Goal: Information Seeking & Learning: Check status

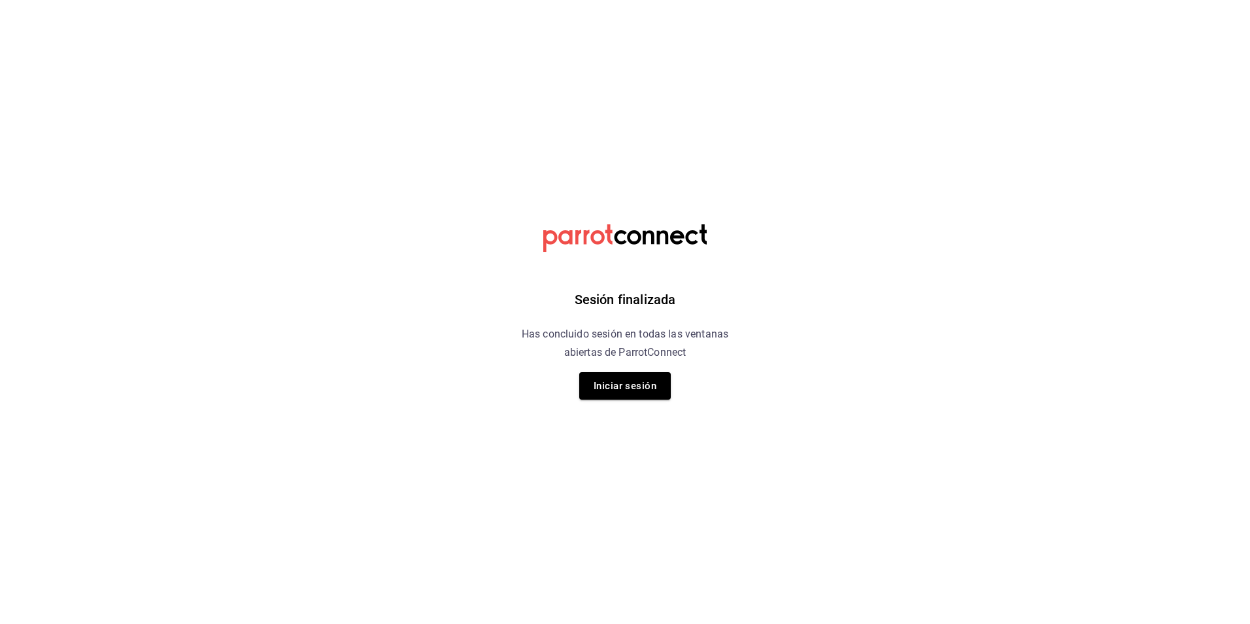
click at [232, 0] on html "Sesión finalizada Has concluido sesión en todas las ventanas abiertas de Parrot…" at bounding box center [625, 0] width 1250 height 0
click at [628, 392] on button "Iniciar sesión" at bounding box center [625, 385] width 92 height 27
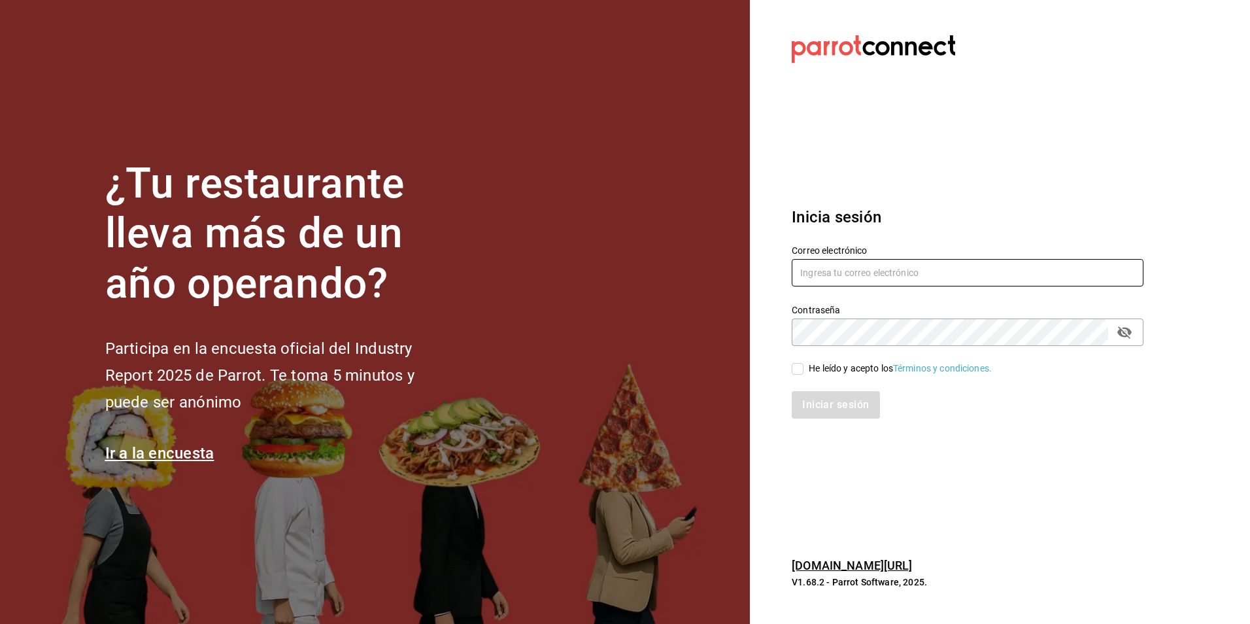
type input "jose.garcia@grupocosteno.com"
click at [795, 369] on input "He leído y acepto los Términos y condiciones." at bounding box center [798, 369] width 12 height 12
checkbox input "true"
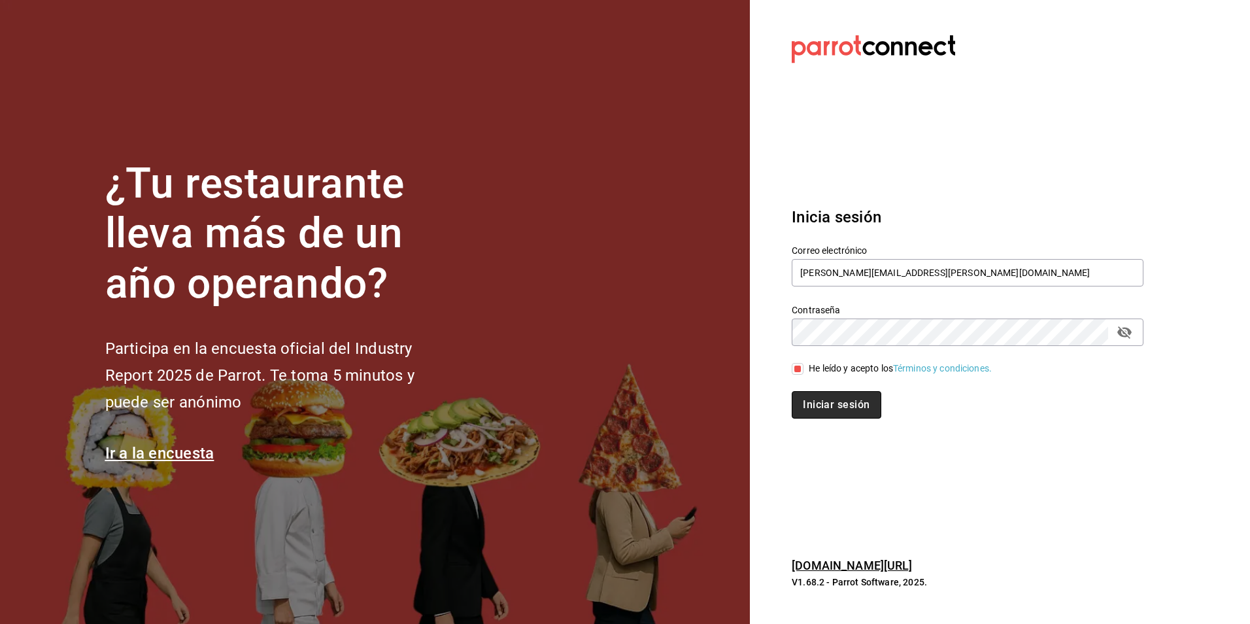
click at [812, 410] on button "Iniciar sesión" at bounding box center [836, 404] width 89 height 27
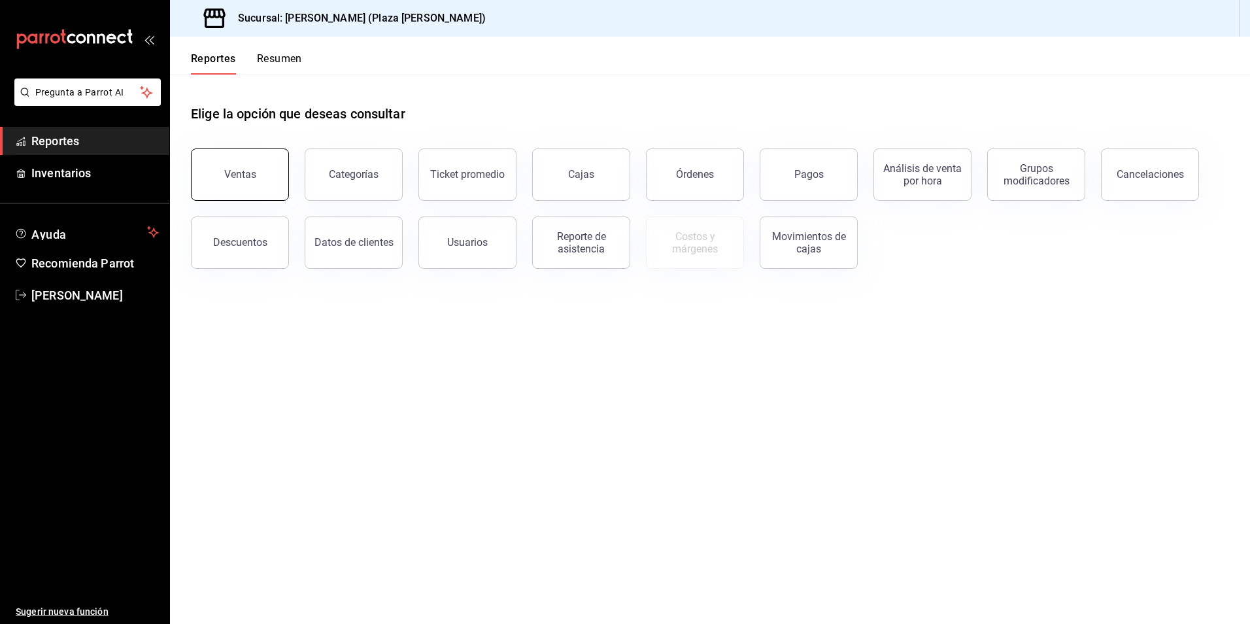
click at [222, 171] on button "Ventas" at bounding box center [240, 174] width 98 height 52
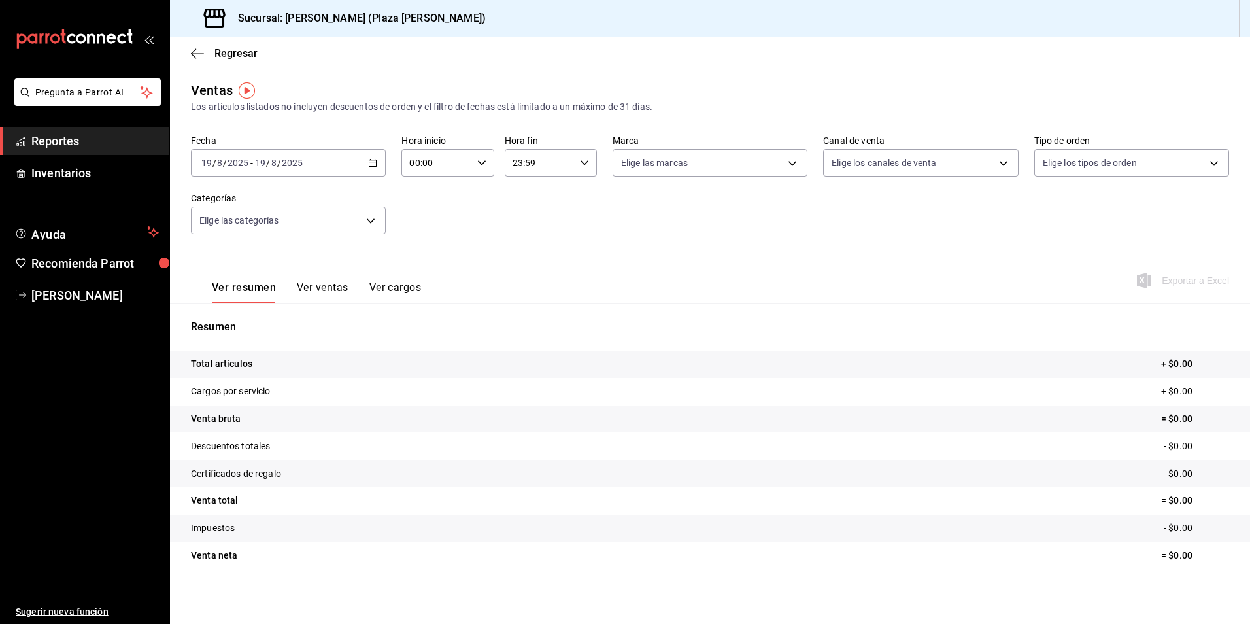
click at [371, 161] on icon "button" at bounding box center [372, 162] width 9 height 9
click at [224, 284] on span "Mes actual" at bounding box center [252, 291] width 101 height 14
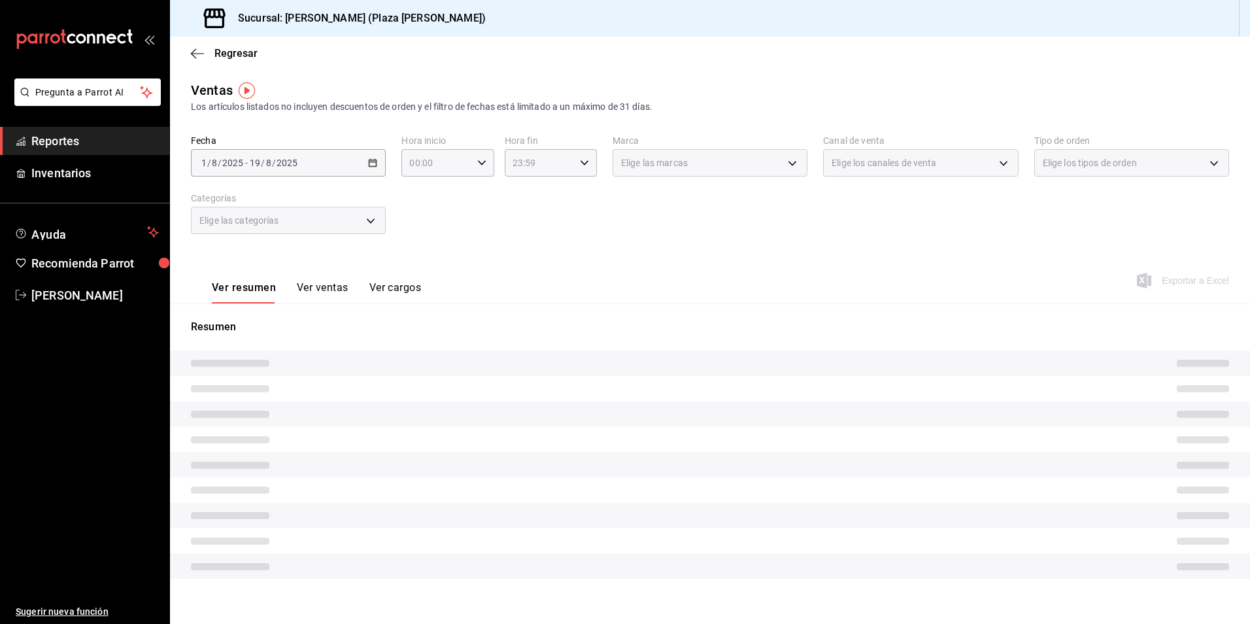
click at [266, 261] on div "Ver resumen Ver ventas Ver cargos Exportar a Excel" at bounding box center [710, 277] width 1080 height 54
click at [886, 262] on div "Ver resumen Ver ventas Ver cargos Exportar a Excel" at bounding box center [710, 277] width 1080 height 54
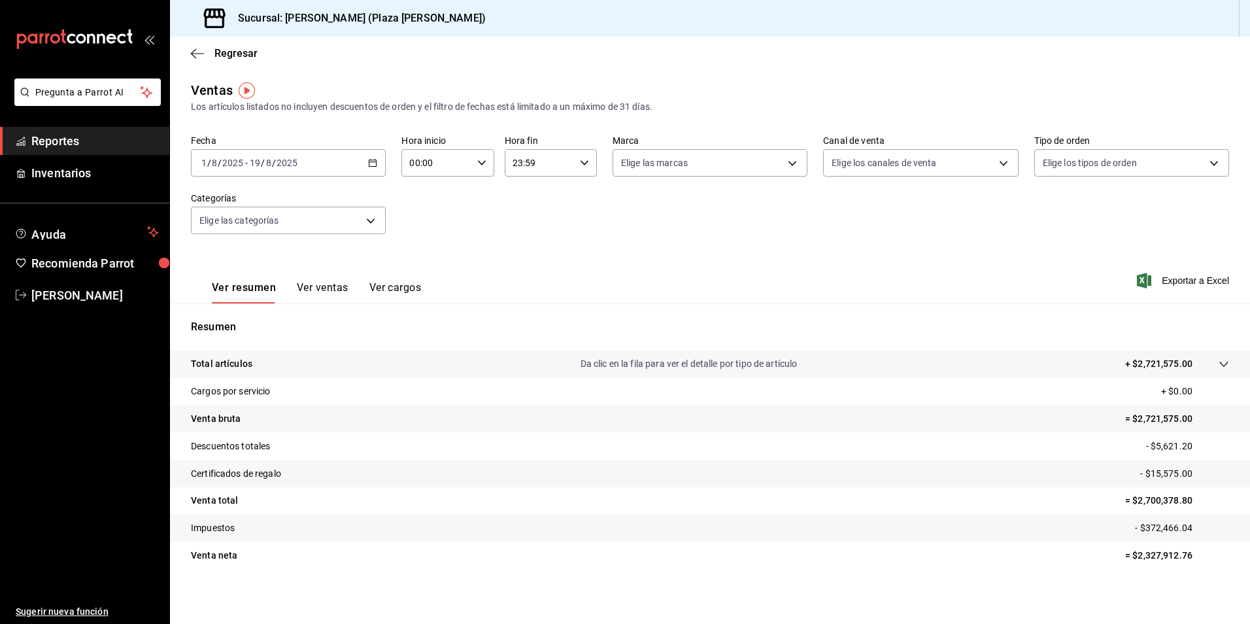
click at [1161, 554] on p "= $2,327,912.76" at bounding box center [1177, 556] width 104 height 14
drag, startPoint x: 1184, startPoint y: 557, endPoint x: 1109, endPoint y: 555, distance: 75.2
click at [1109, 555] on tr "Venta neta = $2,327,912.76" at bounding box center [710, 554] width 1080 height 27
click at [1039, 569] on tr "Venta neta = $2,327,912.76" at bounding box center [710, 554] width 1080 height 27
click at [840, 249] on div "Fecha 2025-08-01 1 / 8 / 2025 - 2025-08-19 19 / 8 / 2025 Hora inicio 00:00 Hora…" at bounding box center [710, 192] width 1038 height 115
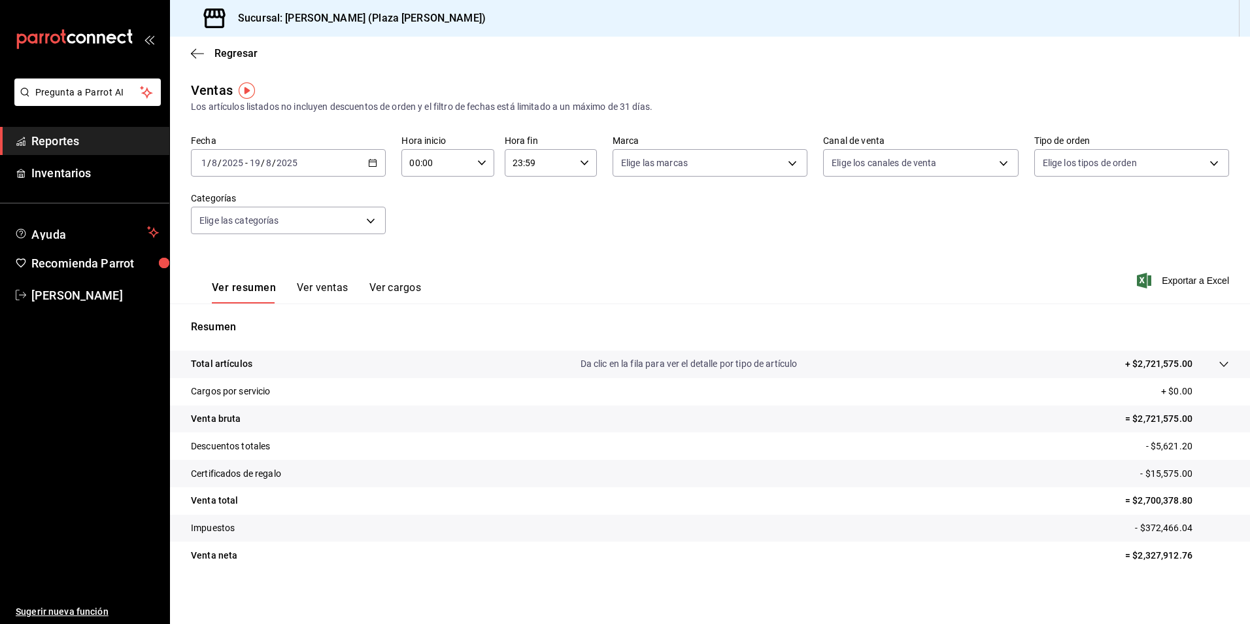
click at [840, 249] on div "Fecha 2025-08-01 1 / 8 / 2025 - 2025-08-19 19 / 8 / 2025 Hora inicio 00:00 Hora…" at bounding box center [710, 192] width 1038 height 115
